Goal: Transaction & Acquisition: Purchase product/service

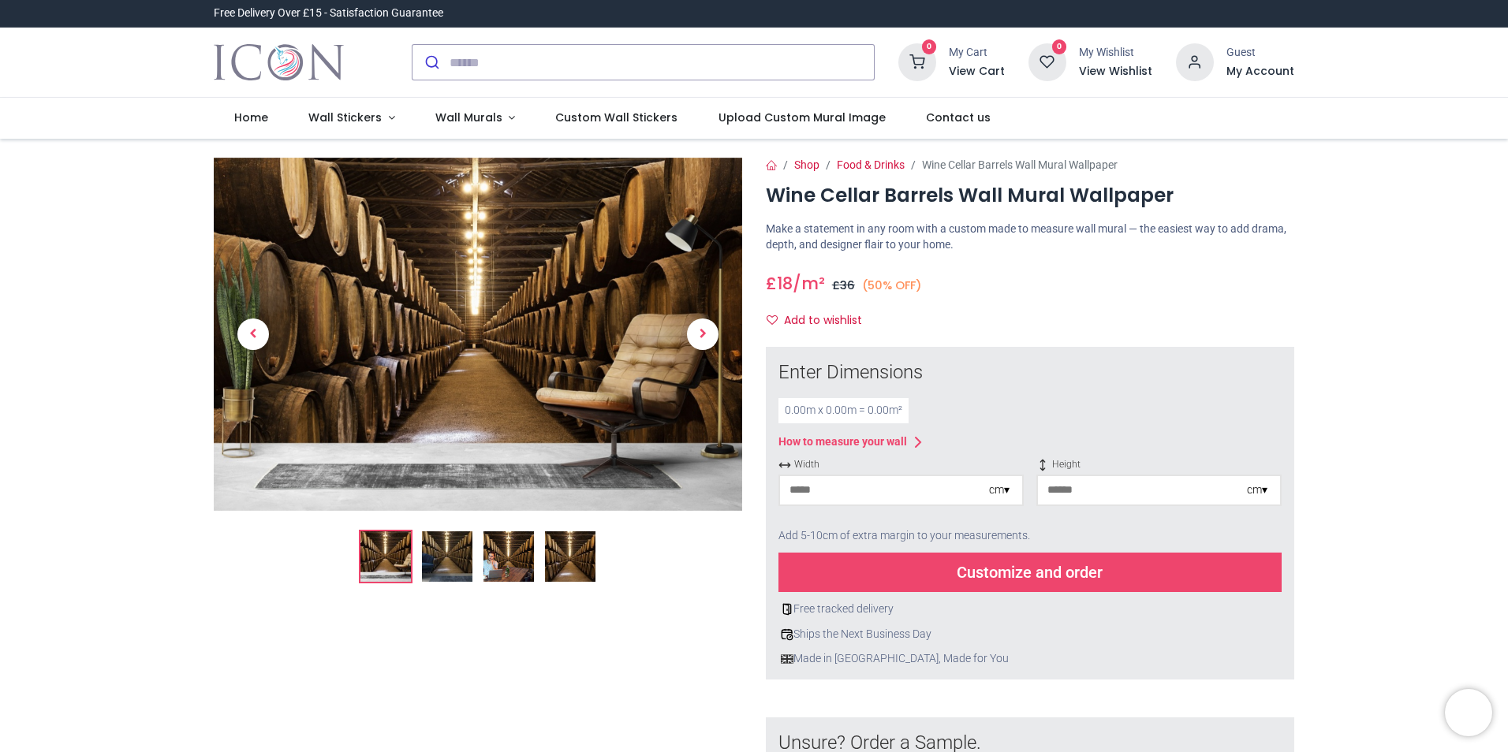
click at [962, 487] on input "number" at bounding box center [884, 490] width 209 height 28
click at [1110, 489] on input "number" at bounding box center [1142, 490] width 209 height 28
click at [852, 497] on input "***" at bounding box center [884, 490] width 209 height 28
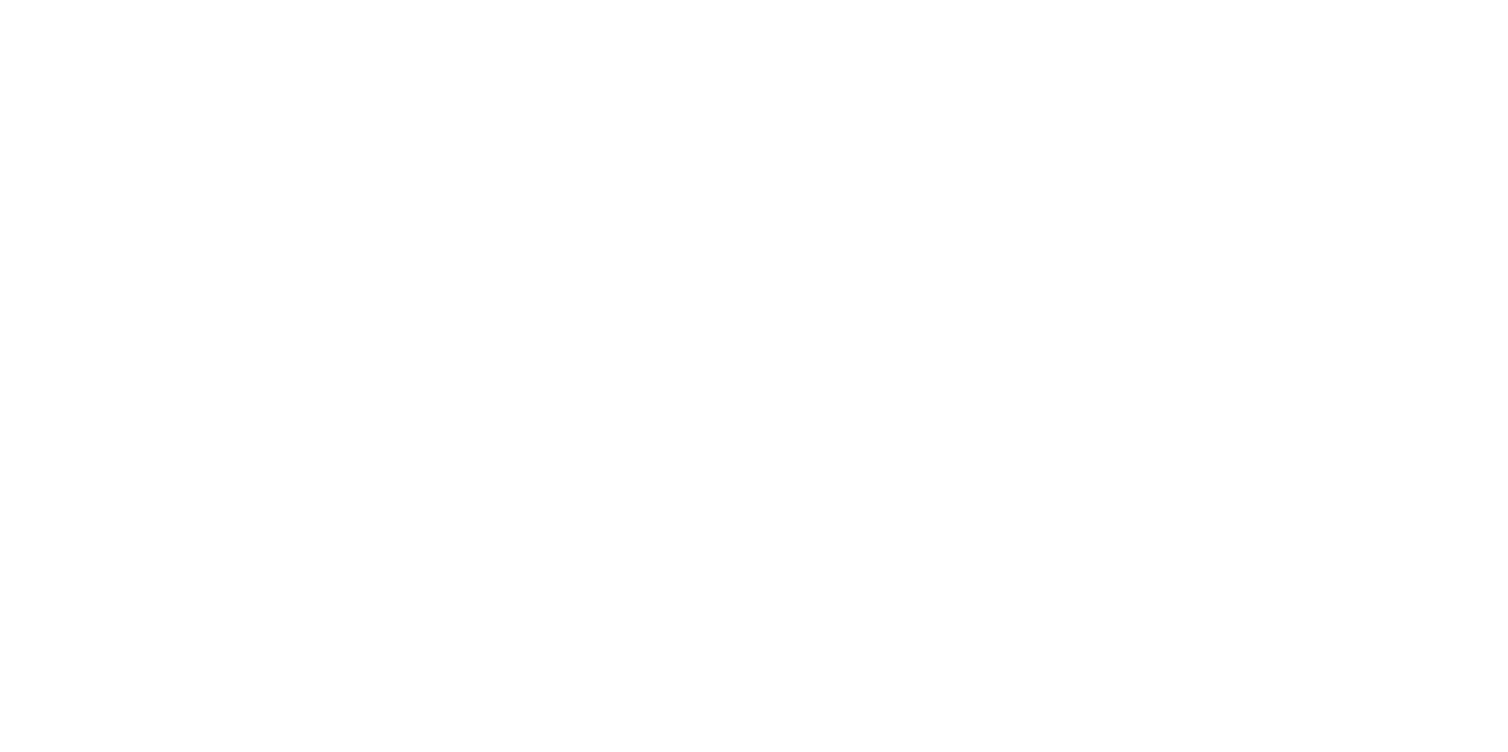
type input "***"
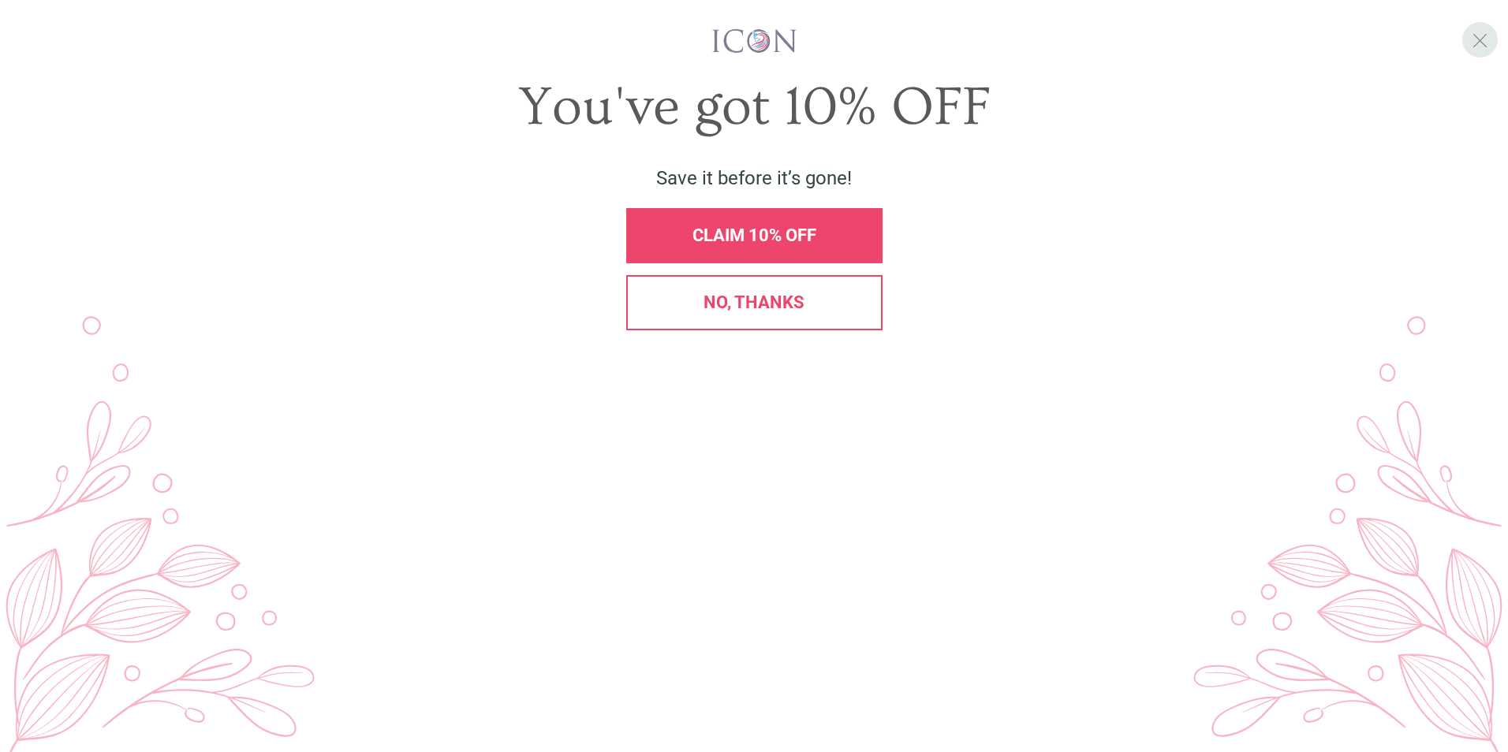
click at [1474, 57] on div "X You've got 10% OFF Save it before it’s gone! CLAIM 10% OFF No, thanks" at bounding box center [754, 376] width 1508 height 752
drag, startPoint x: 1474, startPoint y: 57, endPoint x: 1266, endPoint y: 49, distance: 208.3
click at [1241, 49] on div "You've got 10% OFF Save it before it’s gone! CLAIM 10% OFF No, thanks" at bounding box center [754, 185] width 1460 height 323
click at [1482, 45] on span "X" at bounding box center [1480, 40] width 17 height 24
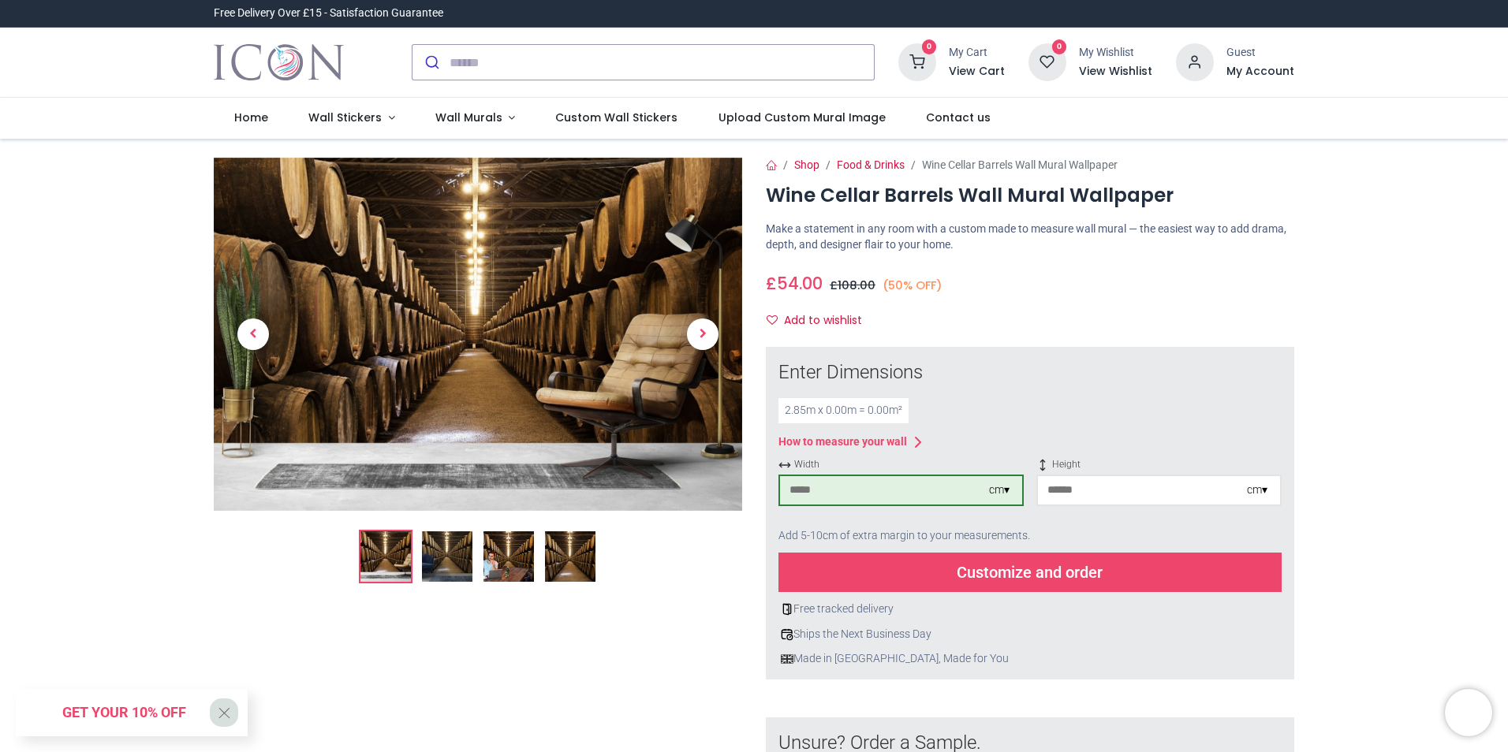
click at [1109, 494] on input "number" at bounding box center [1142, 490] width 209 height 28
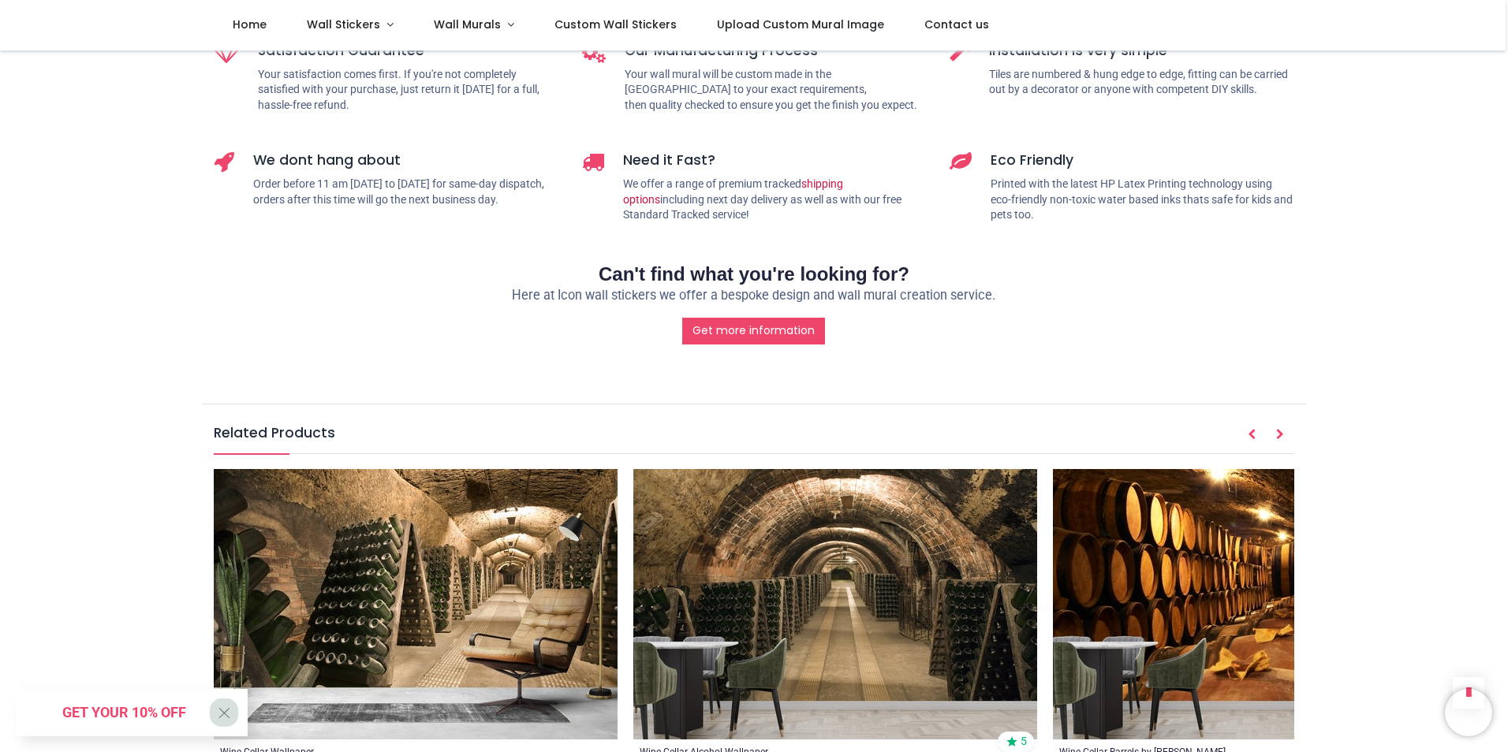
scroll to position [2050, 0]
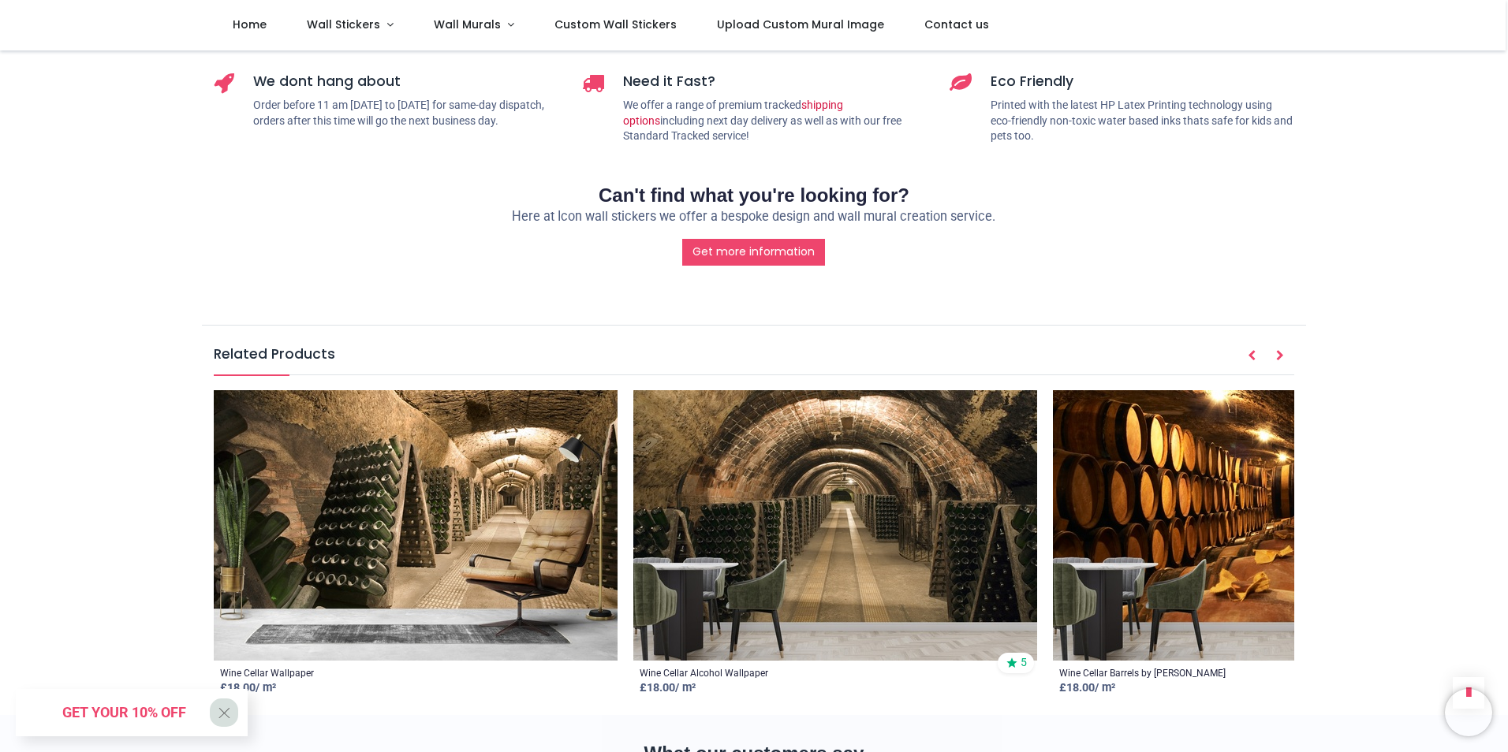
type input "***"
click at [1278, 350] on icon "Next" at bounding box center [1280, 355] width 8 height 11
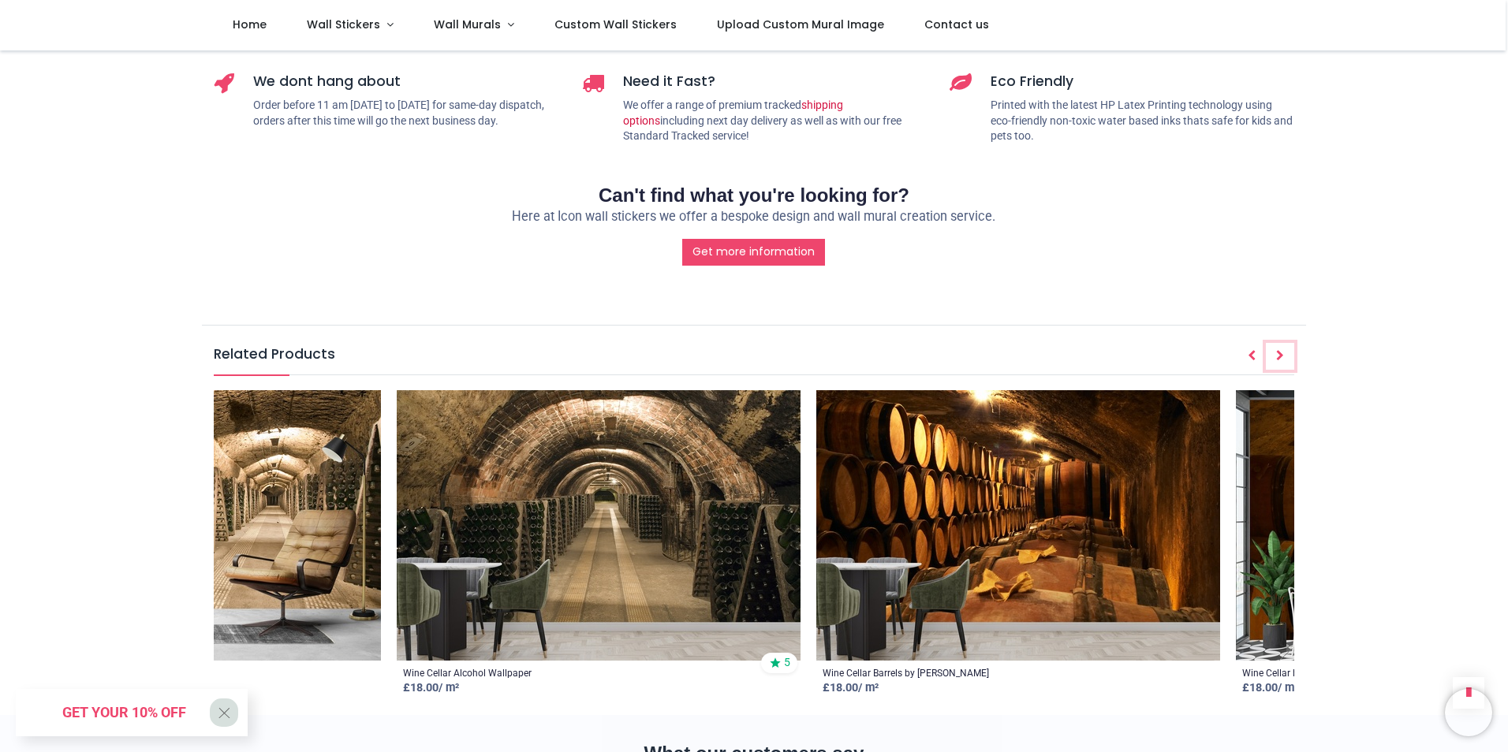
click at [1278, 350] on icon "Next" at bounding box center [1280, 355] width 8 height 11
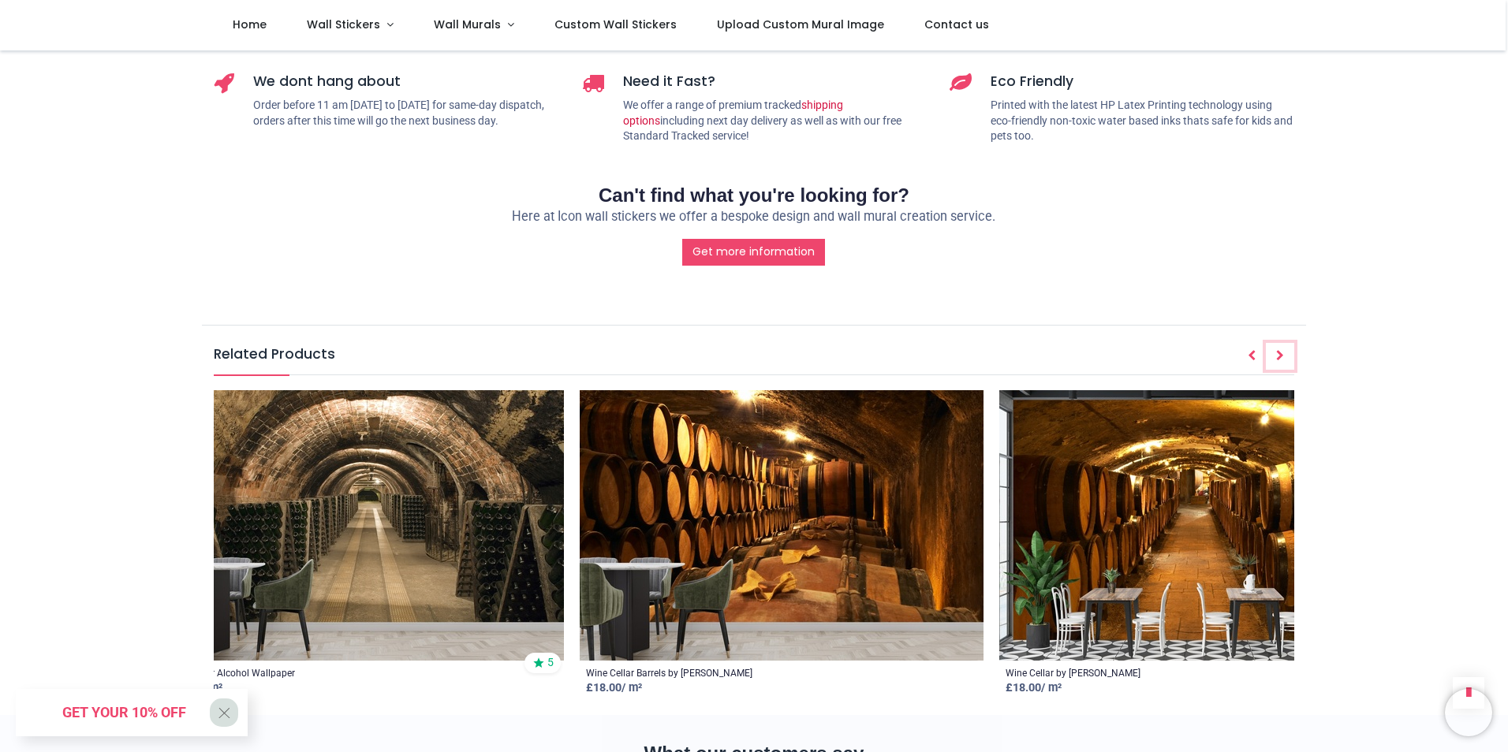
click at [1278, 350] on icon "Next" at bounding box center [1280, 355] width 8 height 11
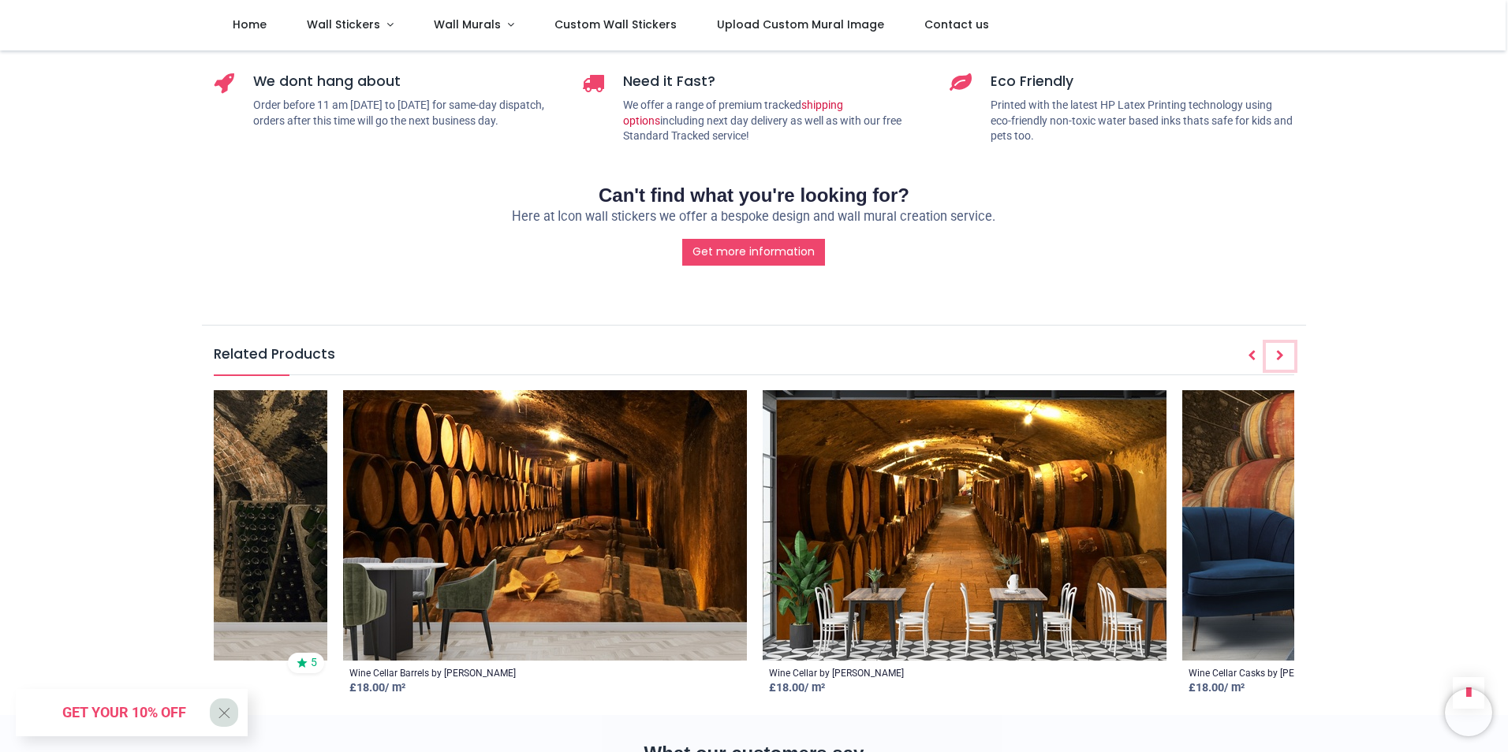
click at [1278, 350] on icon "Next" at bounding box center [1280, 355] width 8 height 11
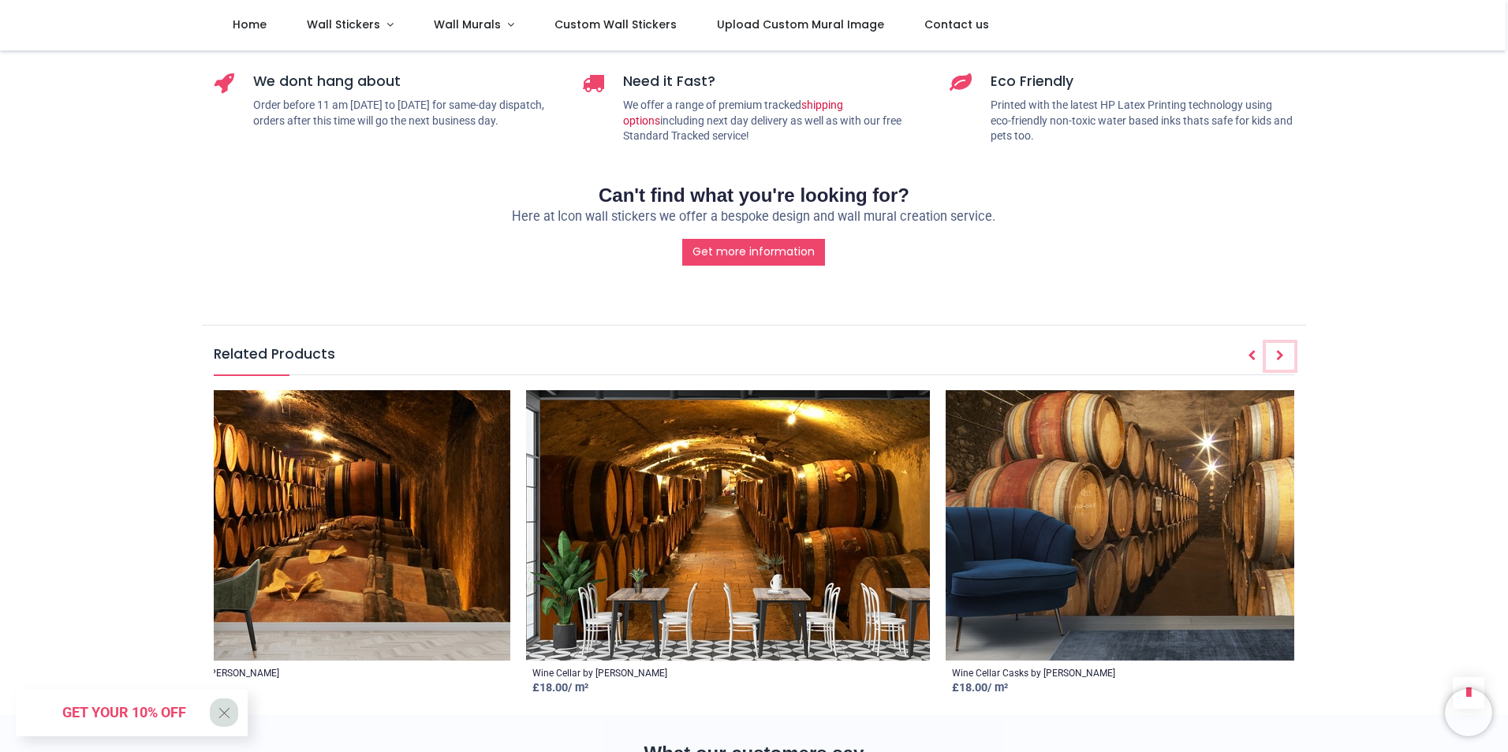
click at [1278, 350] on icon "Next" at bounding box center [1280, 355] width 8 height 11
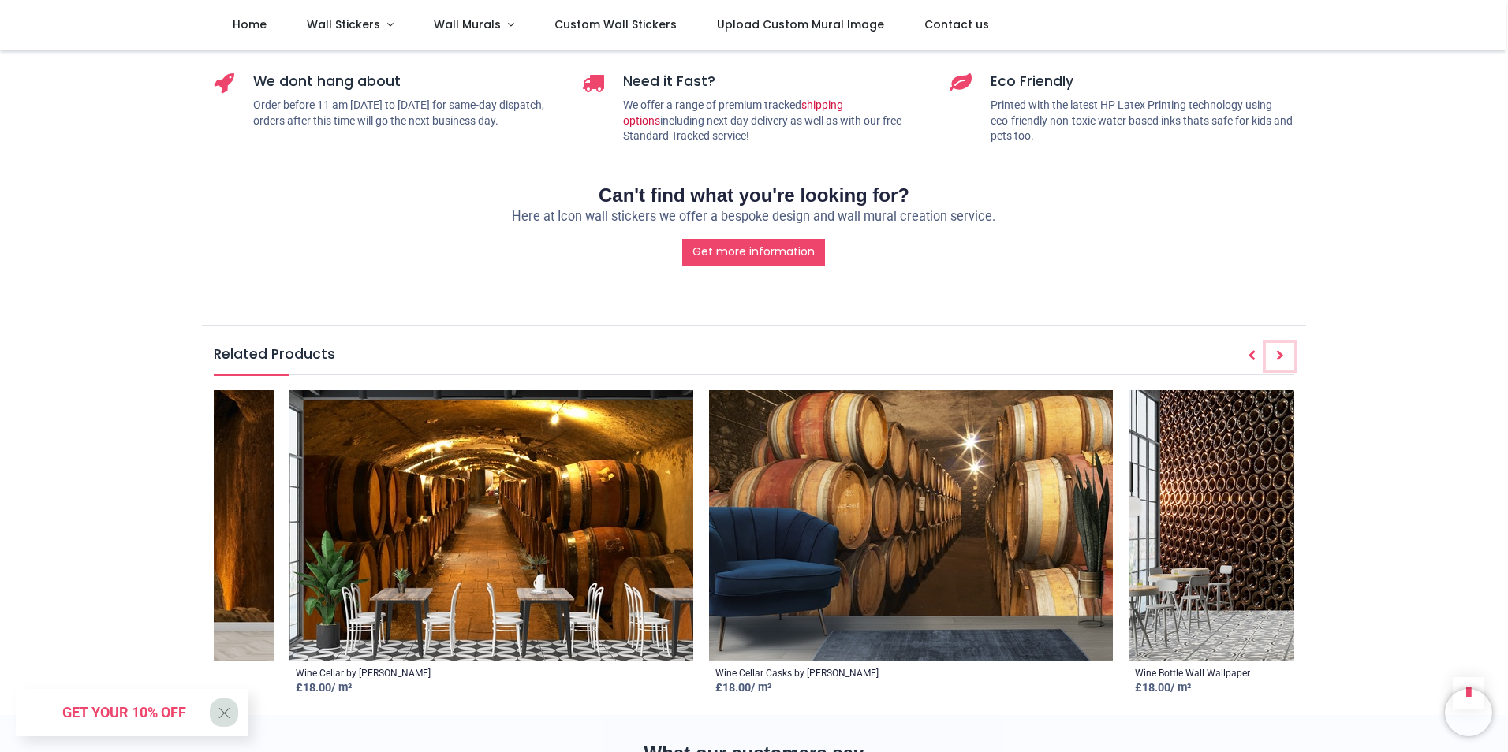
click at [1278, 350] on icon "Next" at bounding box center [1280, 355] width 8 height 11
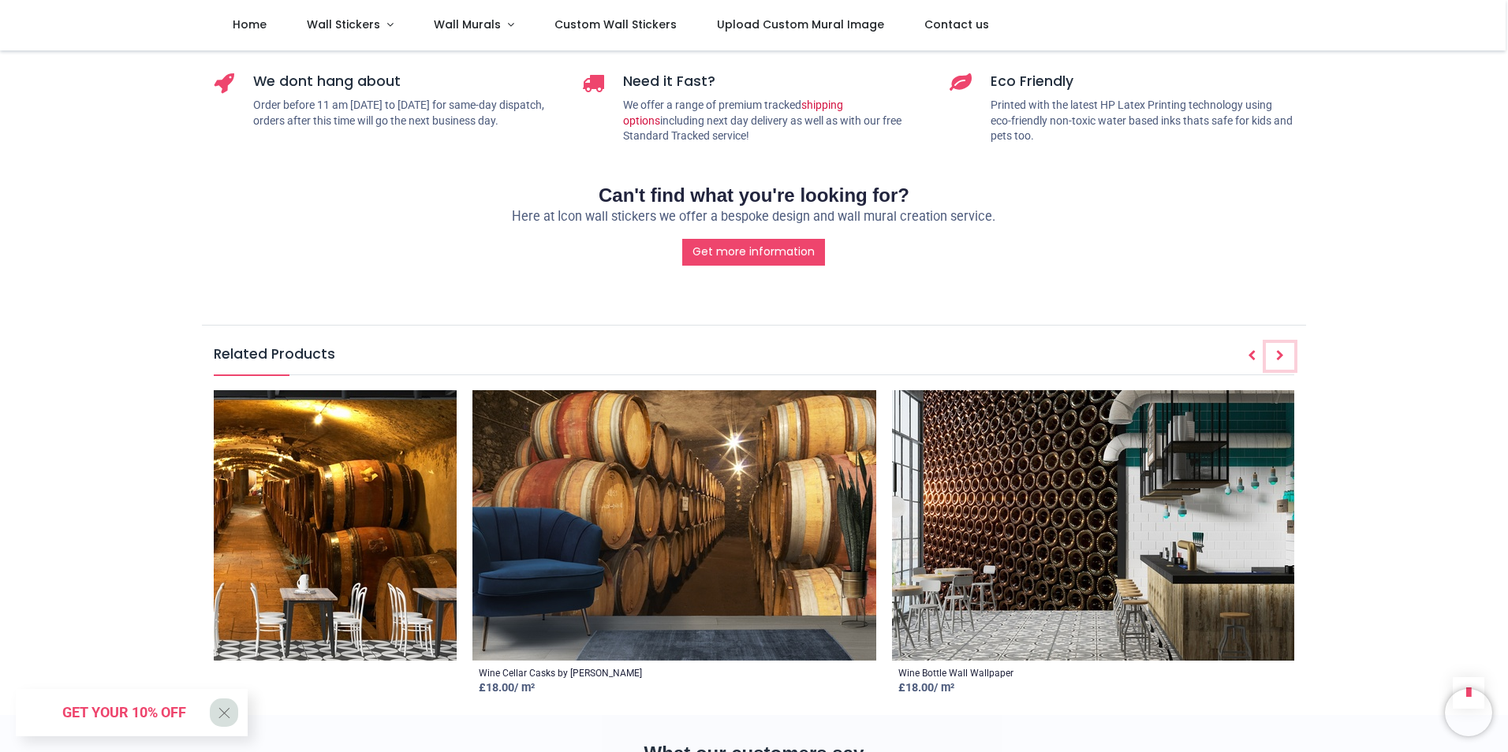
click at [1278, 350] on icon "Next" at bounding box center [1280, 355] width 8 height 11
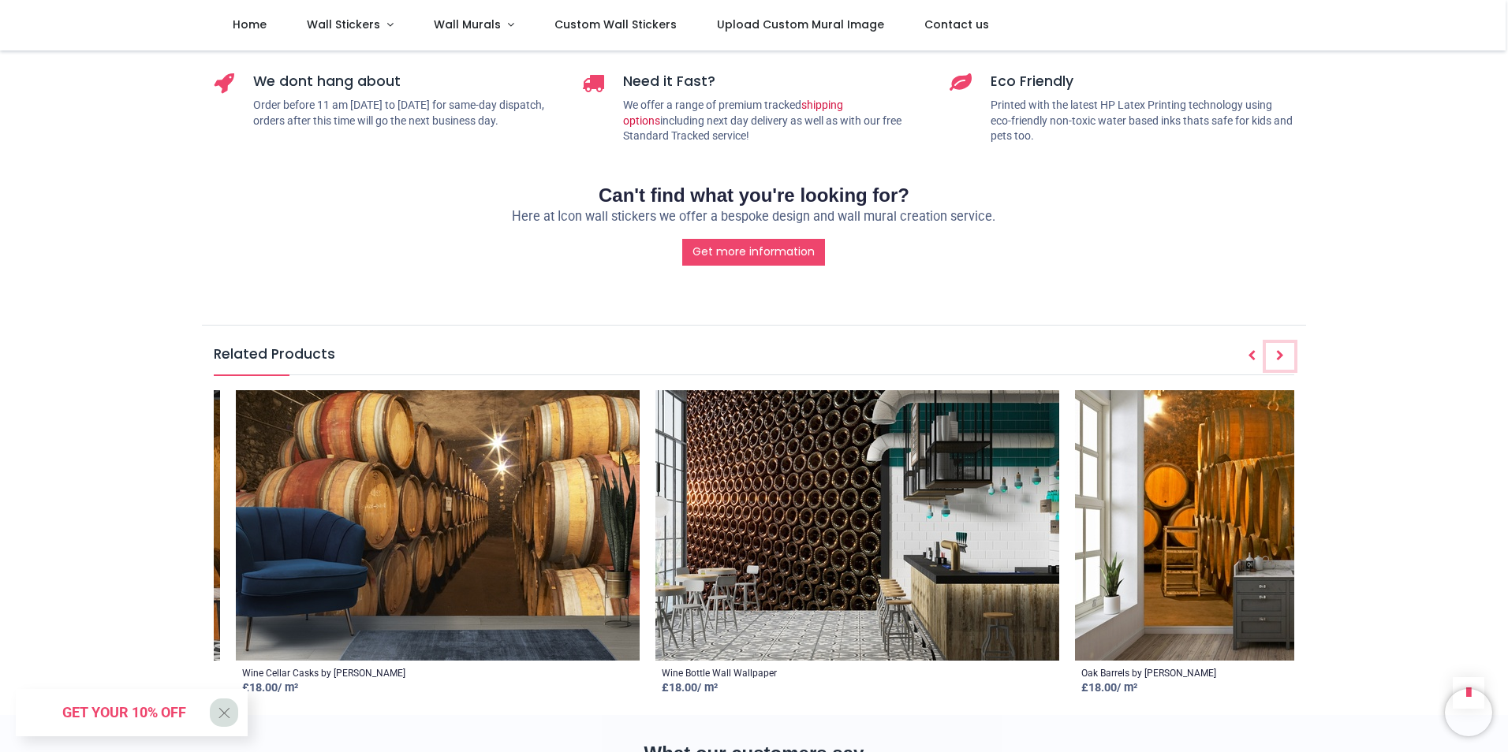
click at [1278, 350] on icon "Next" at bounding box center [1280, 355] width 8 height 11
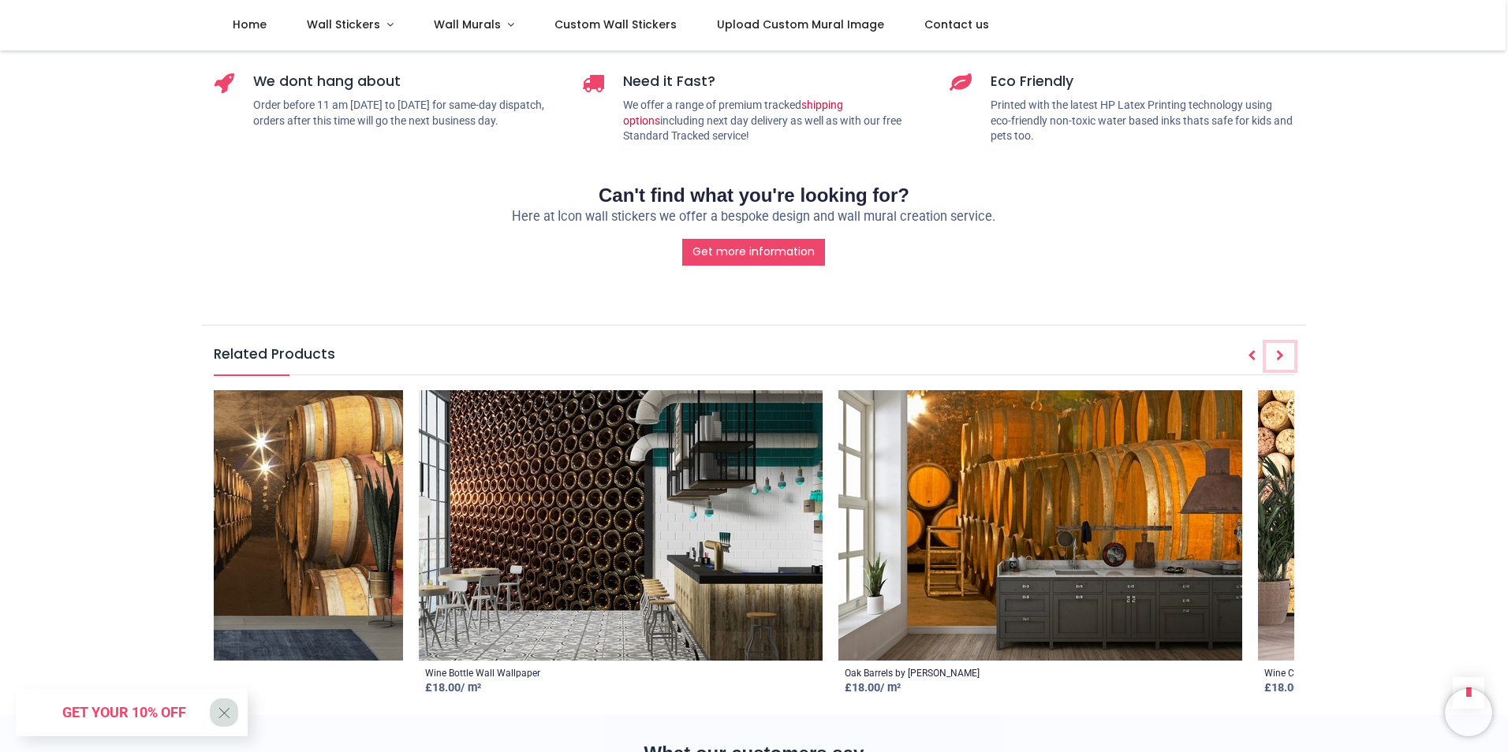
click at [1278, 350] on icon "Next" at bounding box center [1280, 355] width 8 height 11
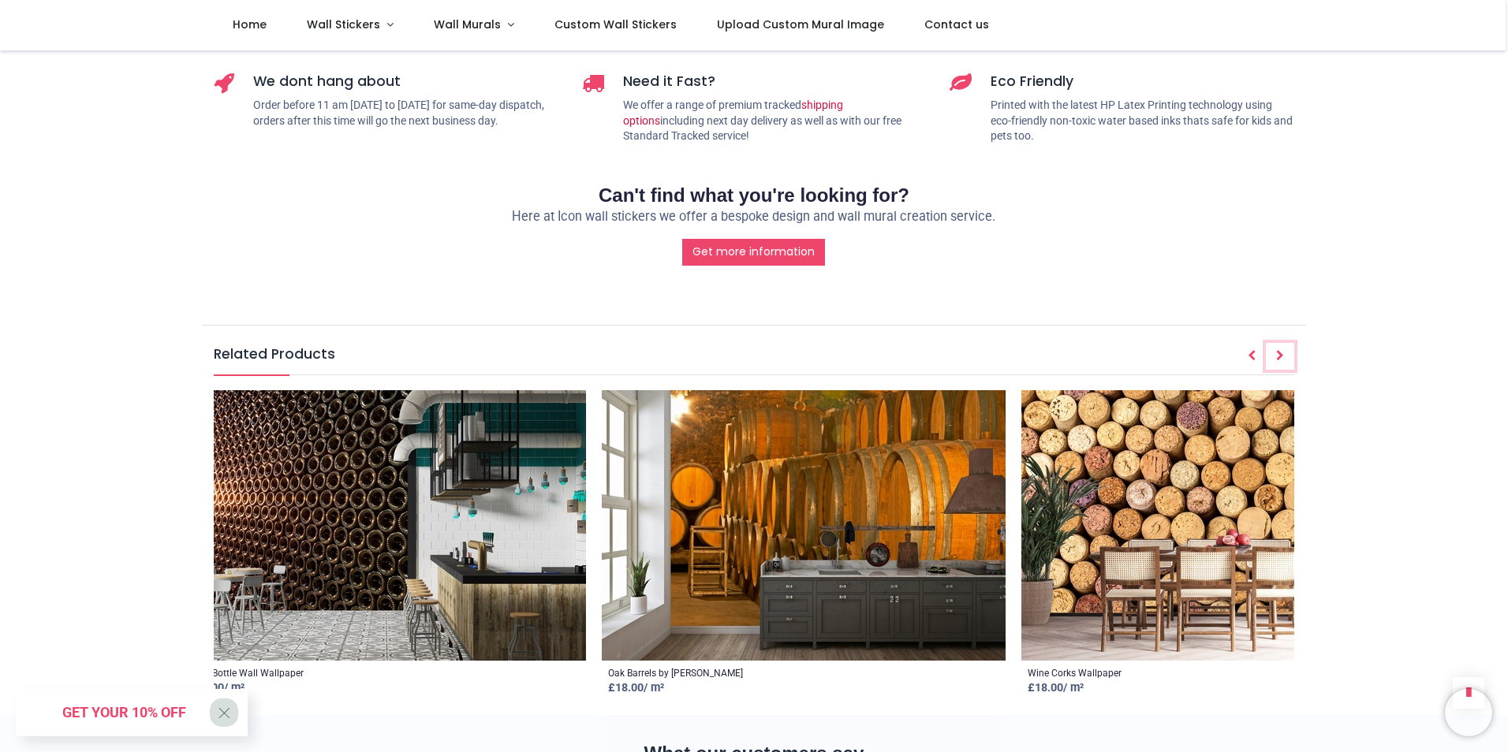
click at [1278, 350] on icon "Next" at bounding box center [1280, 355] width 8 height 11
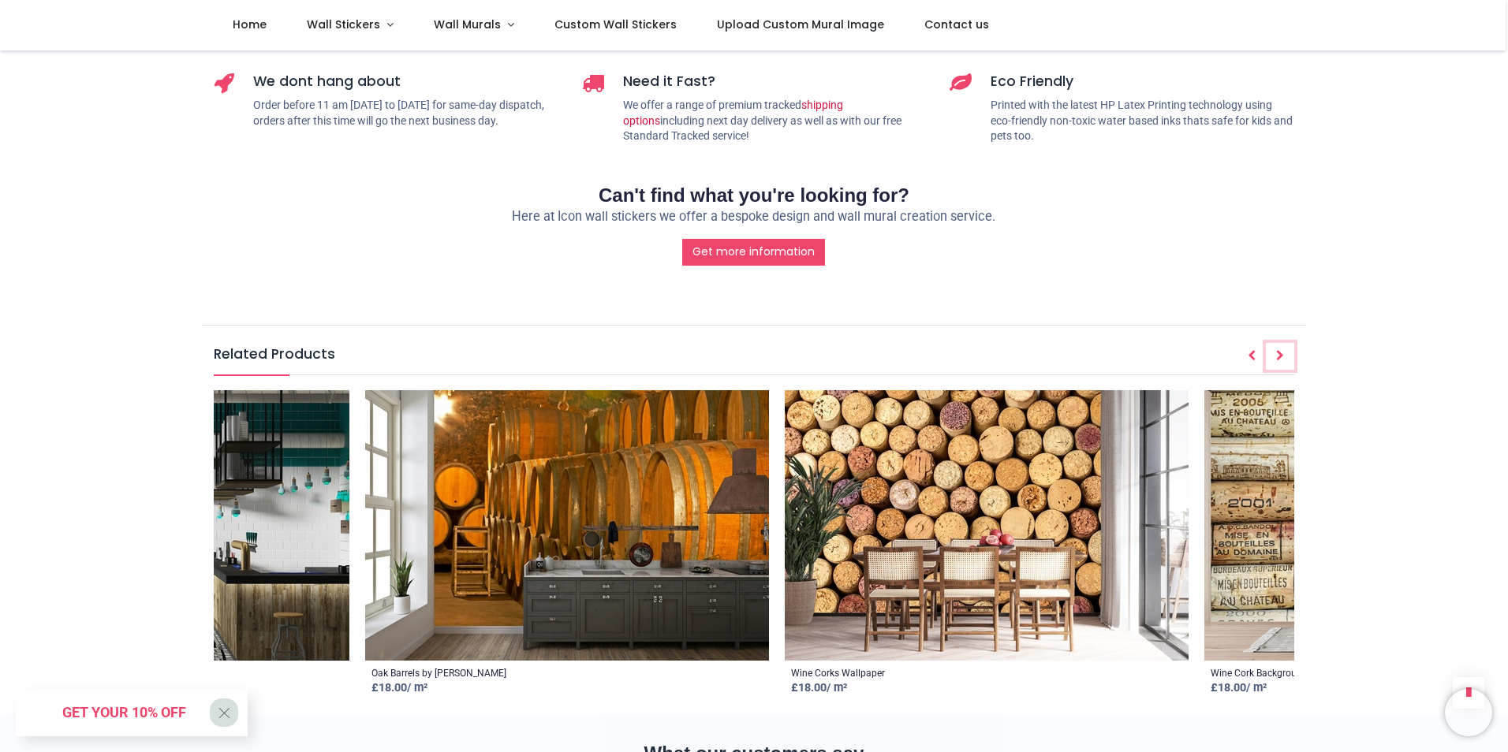
click at [1278, 350] on icon "Next" at bounding box center [1280, 355] width 8 height 11
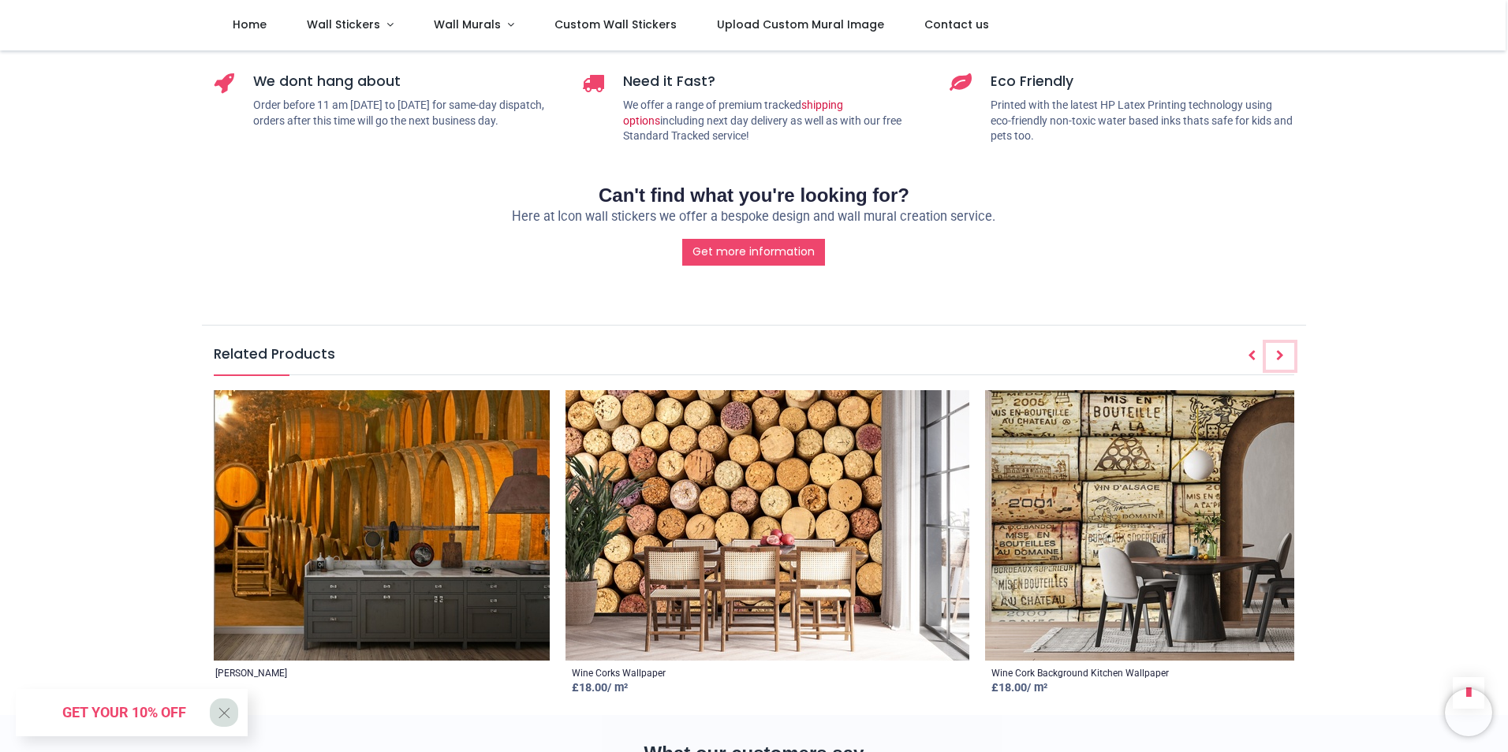
click at [1278, 350] on icon "Next" at bounding box center [1280, 355] width 8 height 11
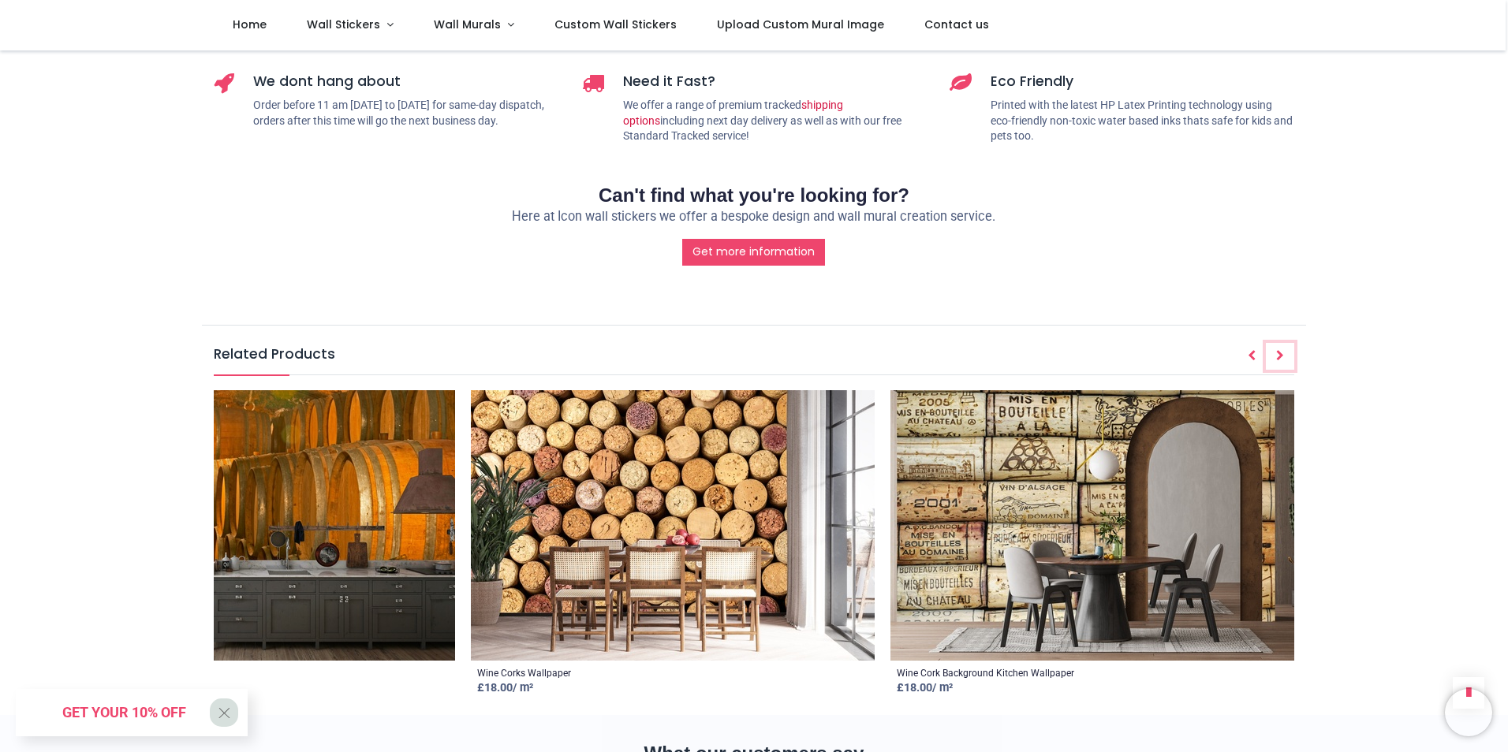
click at [1278, 350] on icon "Next" at bounding box center [1280, 355] width 8 height 11
